Goal: Transaction & Acquisition: Download file/media

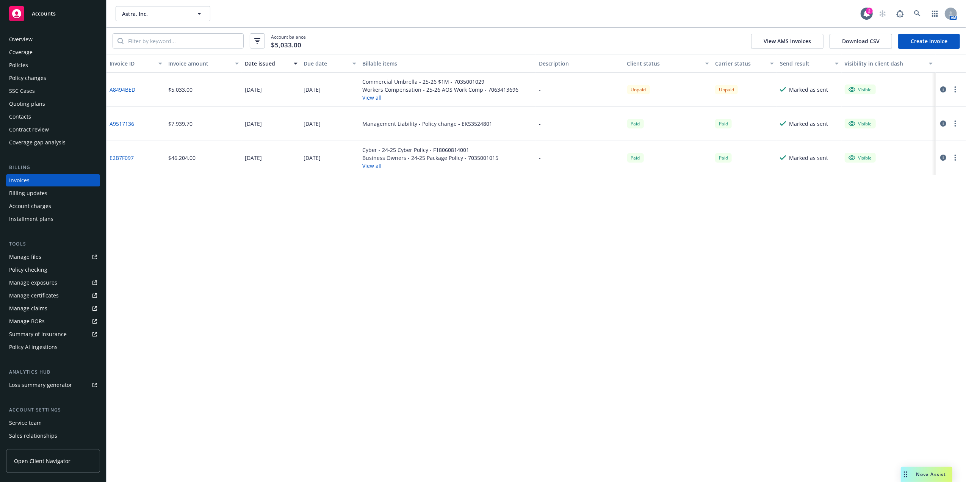
click at [127, 84] on div "A8494BED" at bounding box center [136, 90] width 59 height 34
click at [123, 89] on link "A8494BED" at bounding box center [123, 90] width 26 height 8
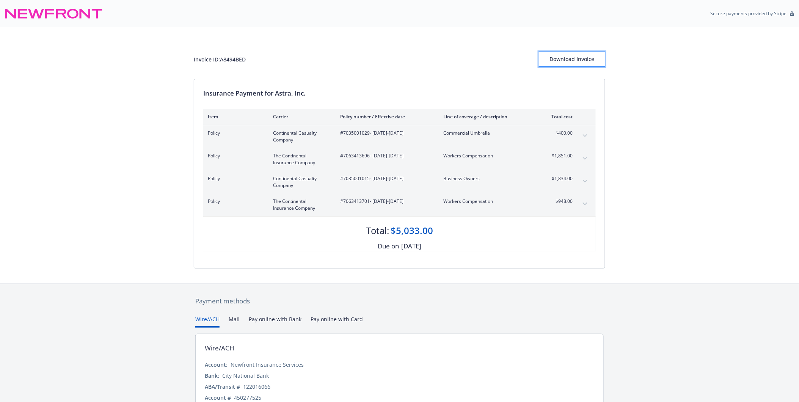
click at [542, 61] on button "Download Invoice" at bounding box center [572, 59] width 66 height 15
